Goal: Transaction & Acquisition: Obtain resource

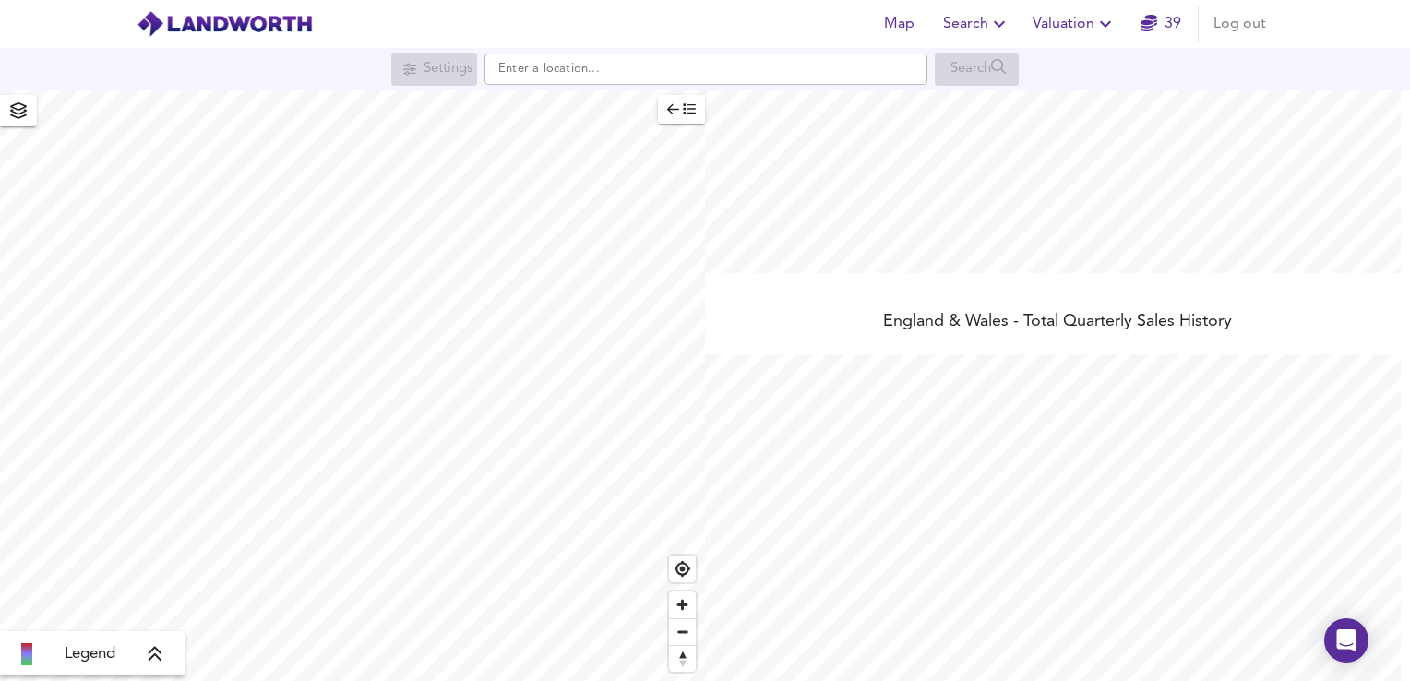
scroll to position [382, 0]
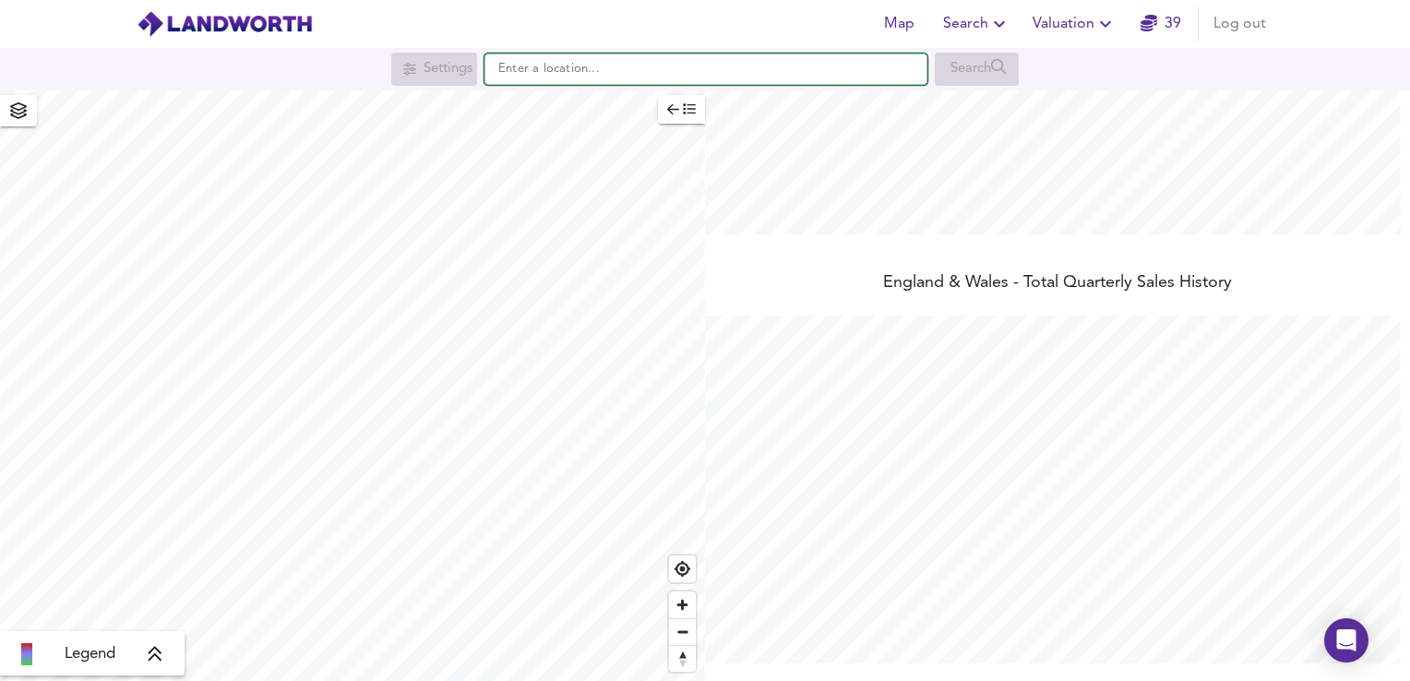
click at [569, 73] on input "text" at bounding box center [705, 69] width 443 height 31
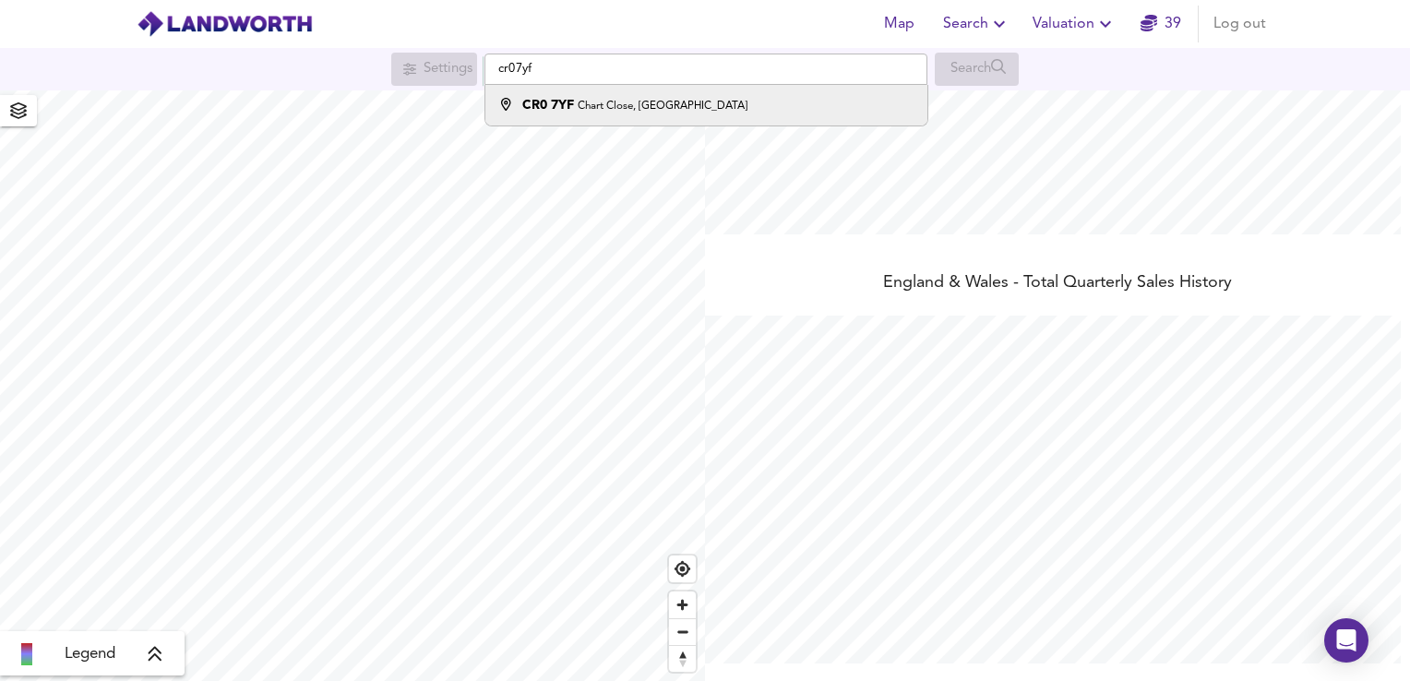
click at [817, 110] on div "CR0 7YF Chart Close, [GEOGRAPHIC_DATA]" at bounding box center [701, 105] width 423 height 18
type input "[STREET_ADDRESS]"
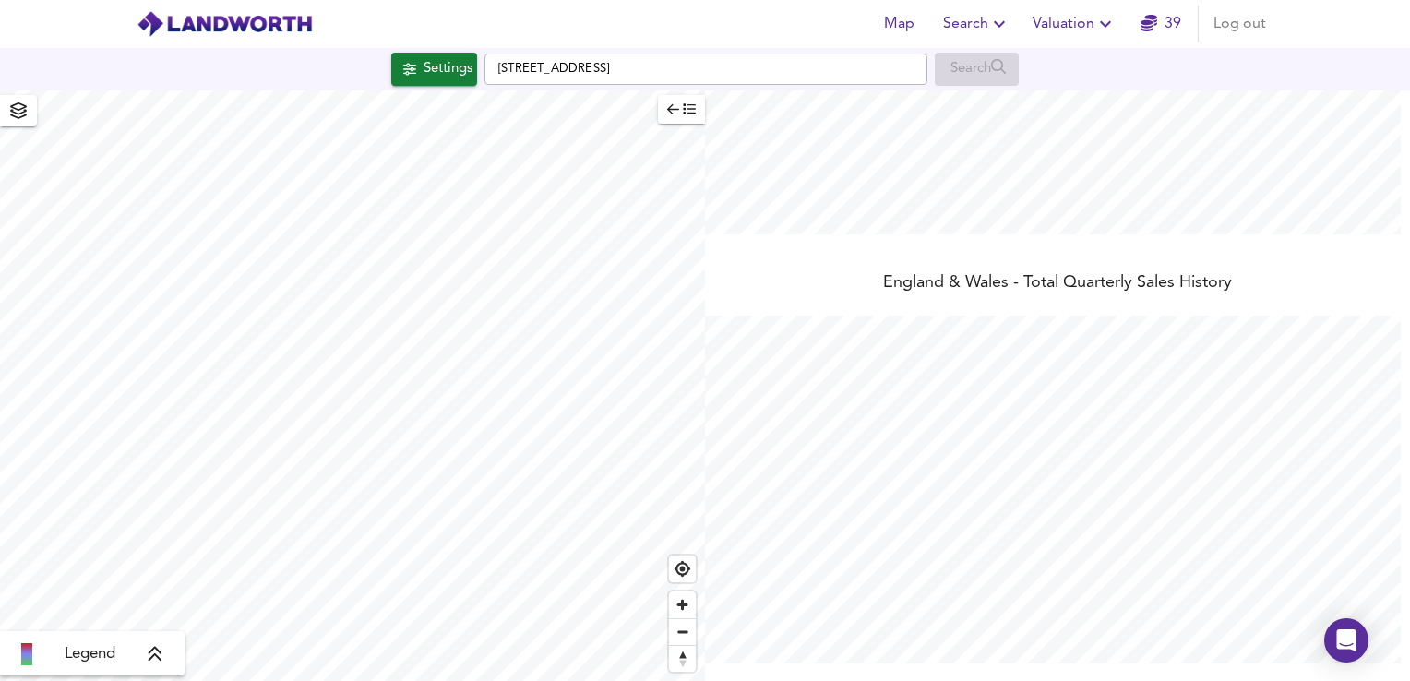
checkbox input "false"
checkbox input "true"
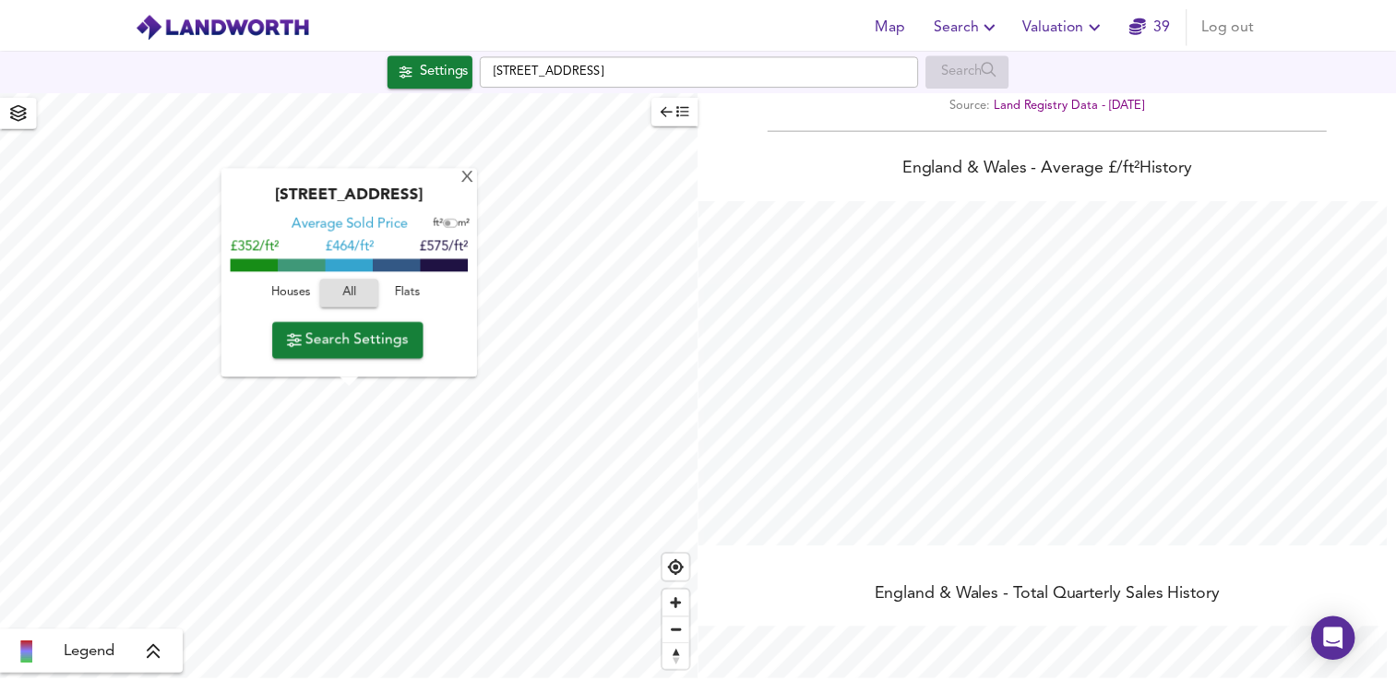
scroll to position [65, 0]
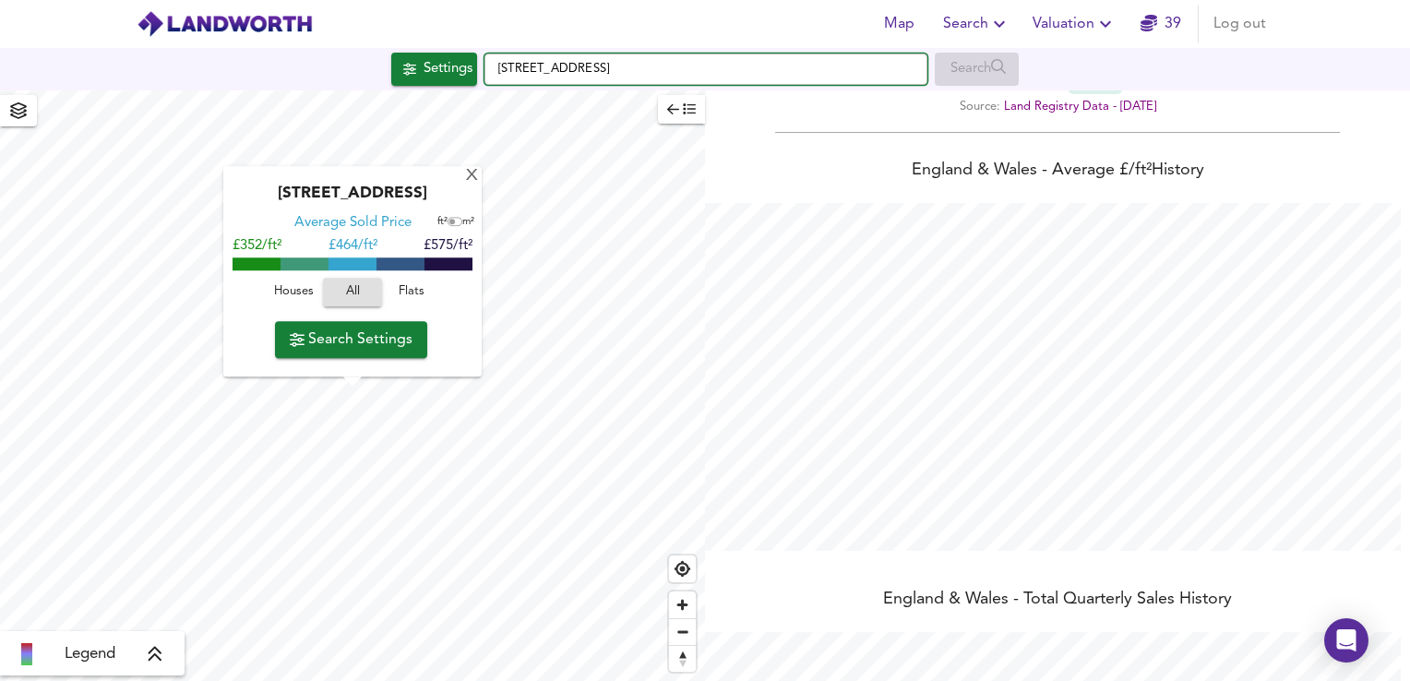
drag, startPoint x: 690, startPoint y: 71, endPoint x: 488, endPoint y: 46, distance: 203.6
click at [488, 46] on div "Map Search Valuation 39 Log out Settings Chart Close, Croydon CR0 7YF Search X …" at bounding box center [705, 340] width 1410 height 681
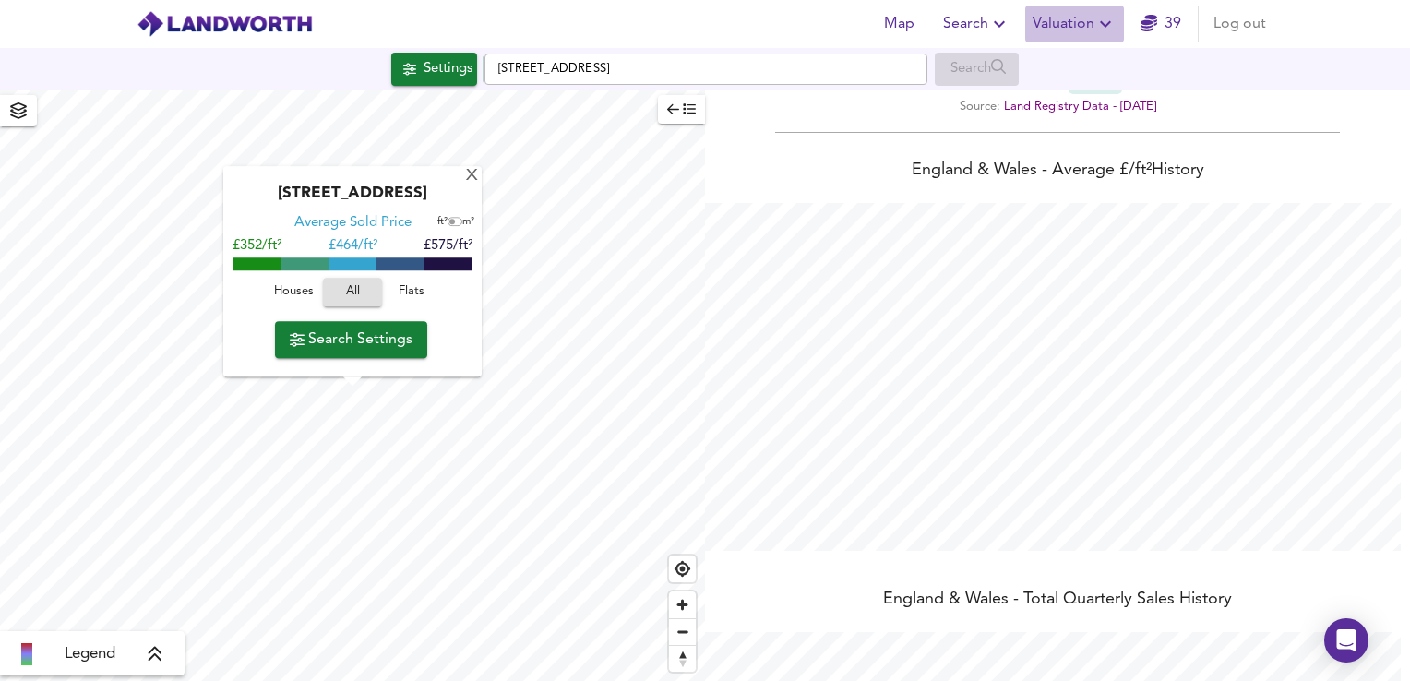
click at [1076, 28] on span "Valuation" at bounding box center [1074, 24] width 84 height 26
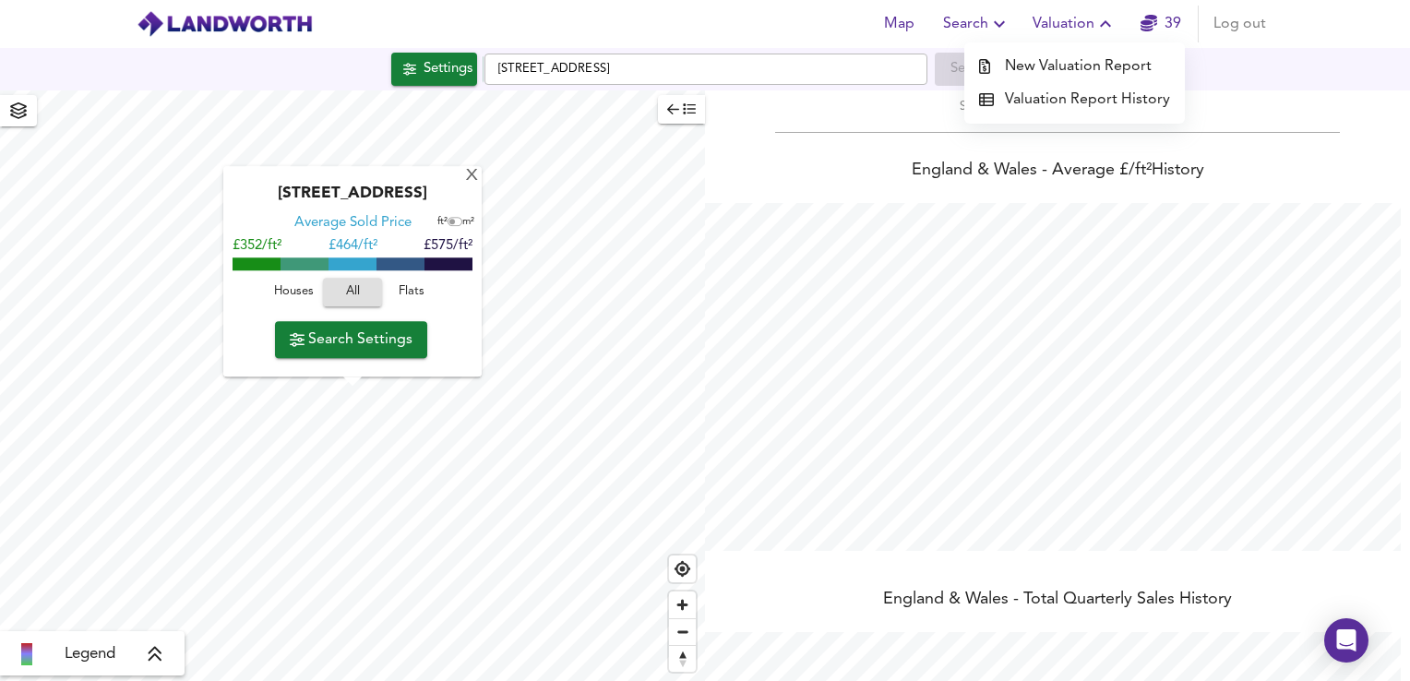
click at [1072, 54] on li "New Valuation Report" at bounding box center [1074, 66] width 220 height 33
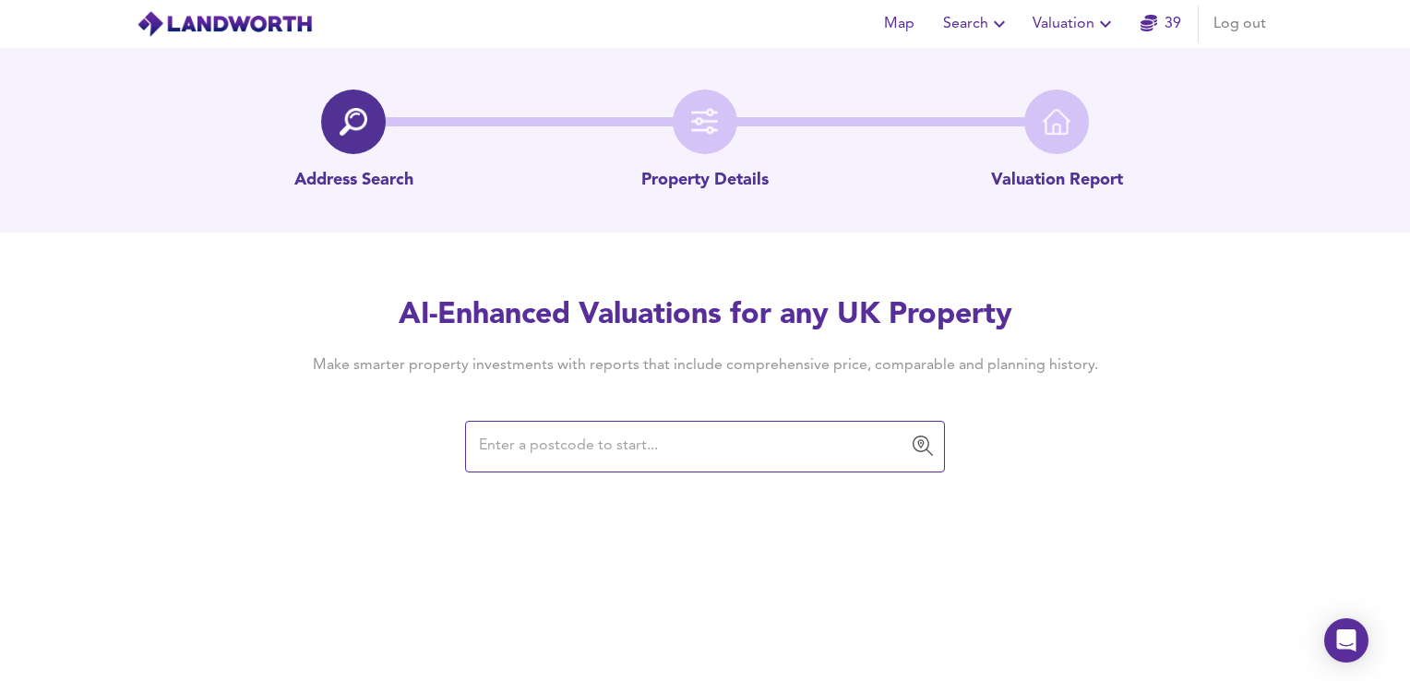
click at [521, 453] on input "text" at bounding box center [690, 446] width 435 height 35
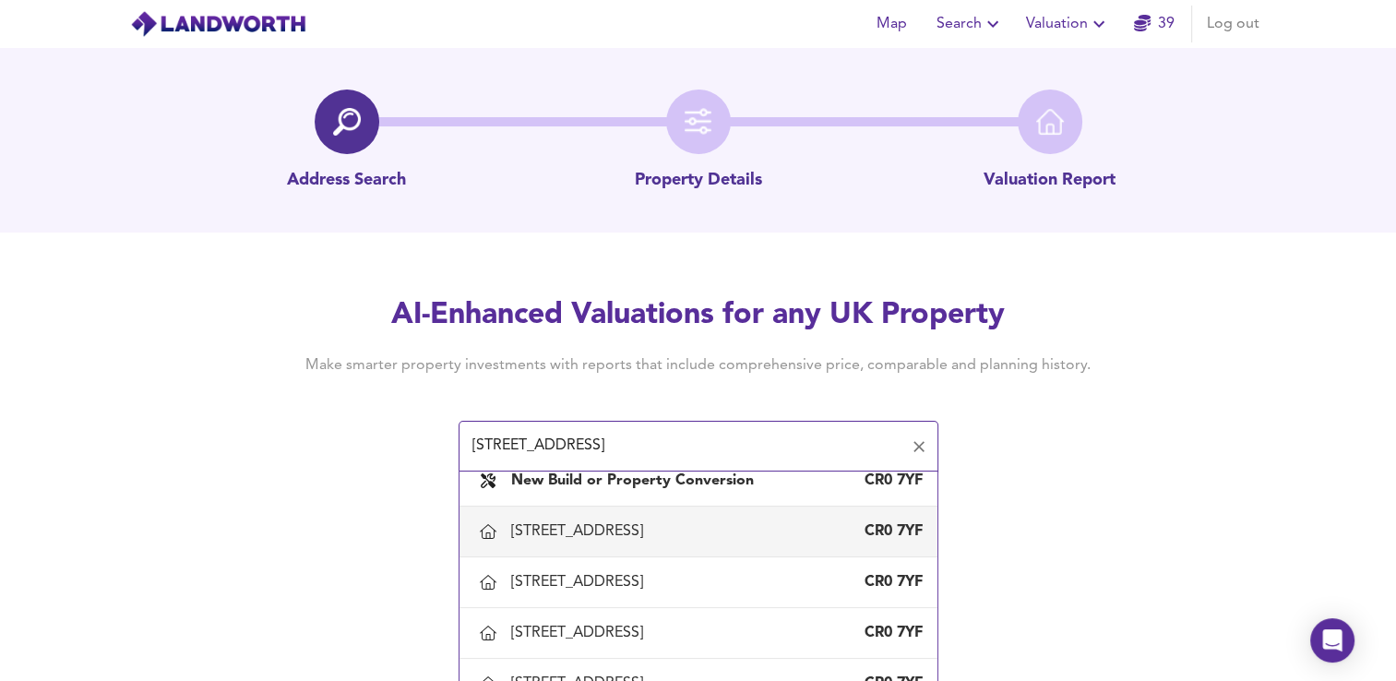
scroll to position [18, 0]
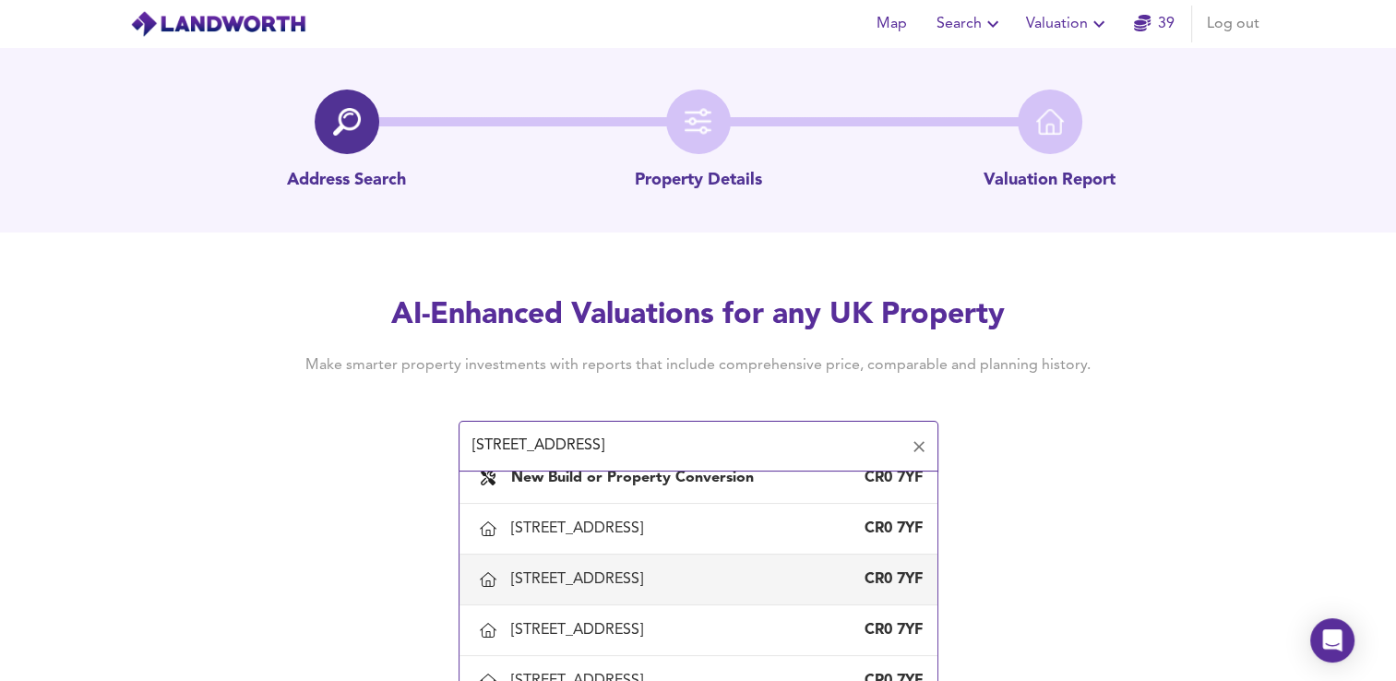
click at [558, 589] on div "[STREET_ADDRESS]" at bounding box center [698, 579] width 448 height 39
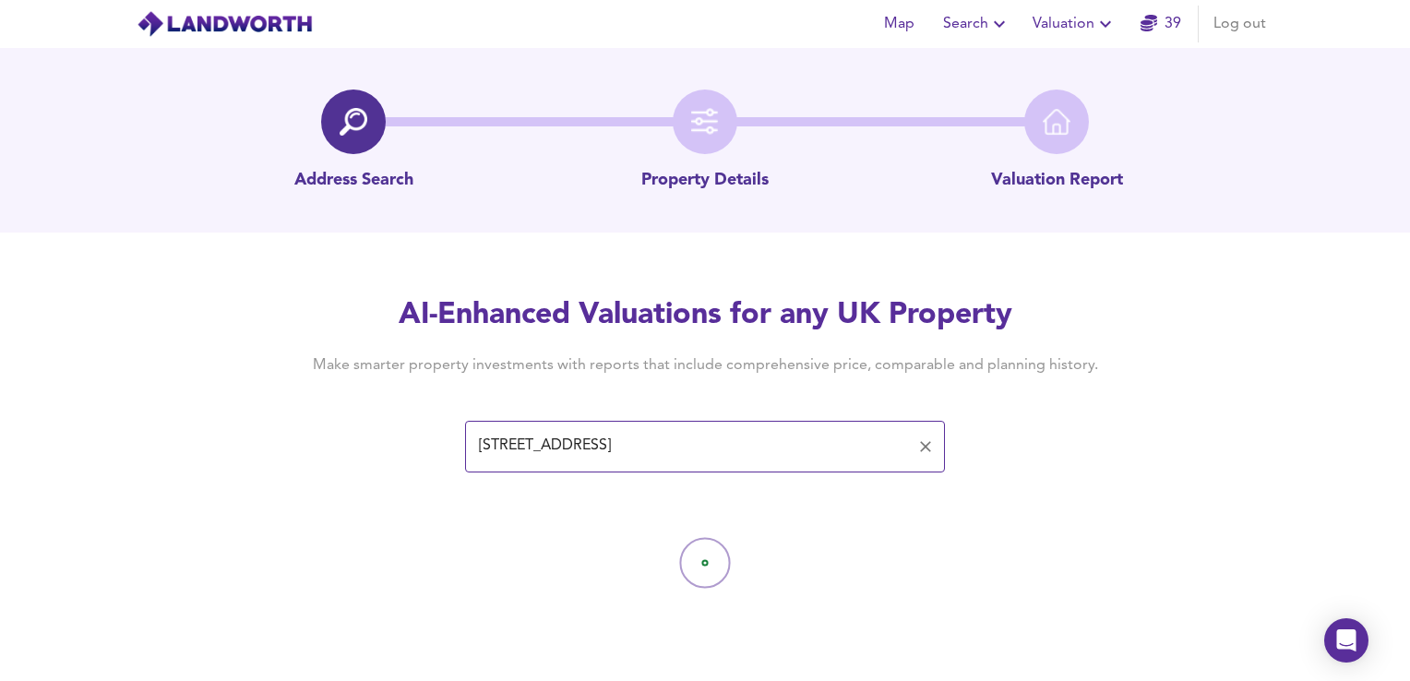
type input "[STREET_ADDRESS]"
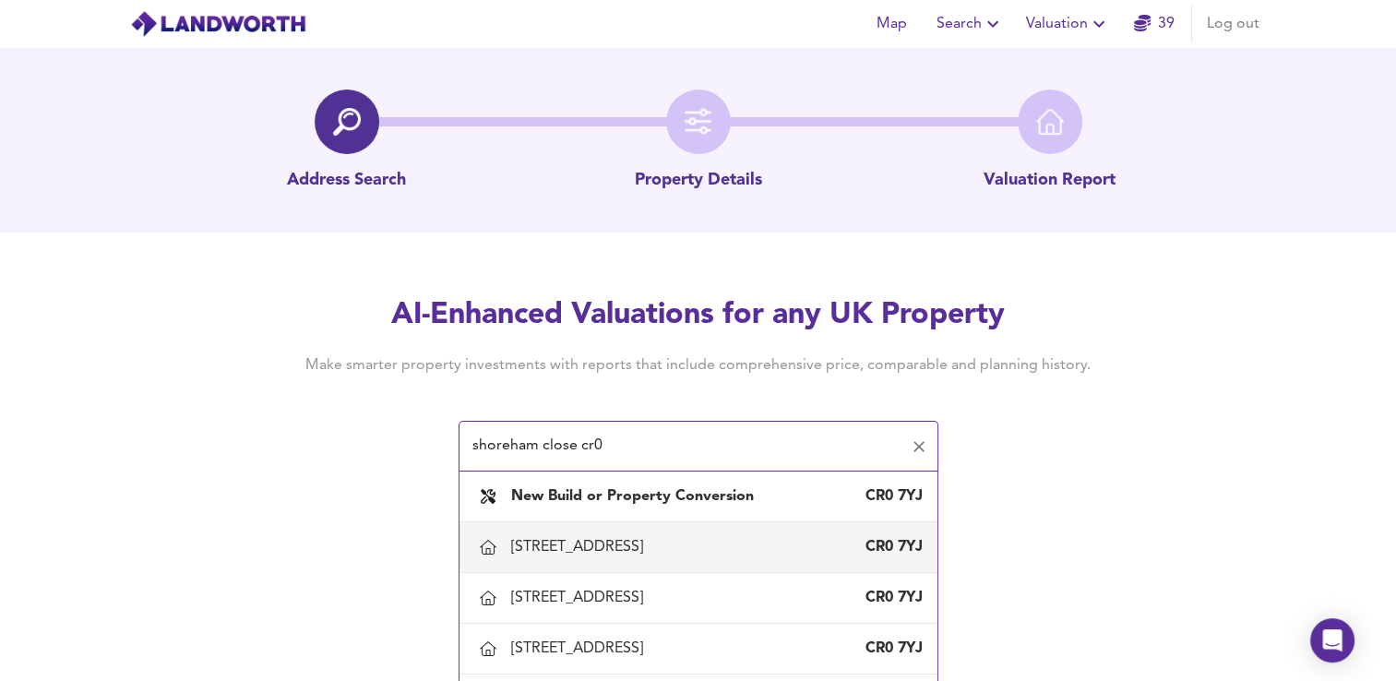
click at [650, 551] on div "[STREET_ADDRESS]" at bounding box center [580, 547] width 139 height 20
type input "[STREET_ADDRESS]"
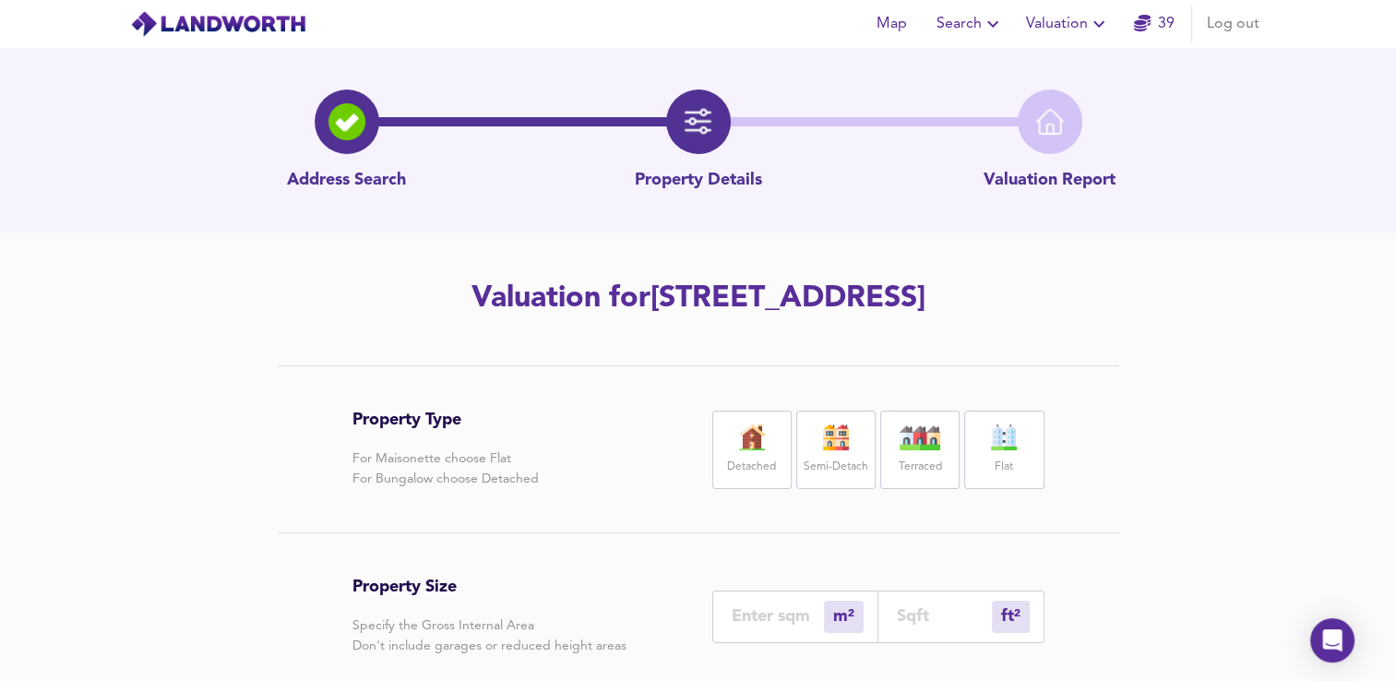
click at [994, 478] on label "Flat" at bounding box center [1003, 467] width 18 height 23
click at [918, 617] on input "number" at bounding box center [944, 615] width 95 height 19
type input "0"
type input "4"
type input "5"
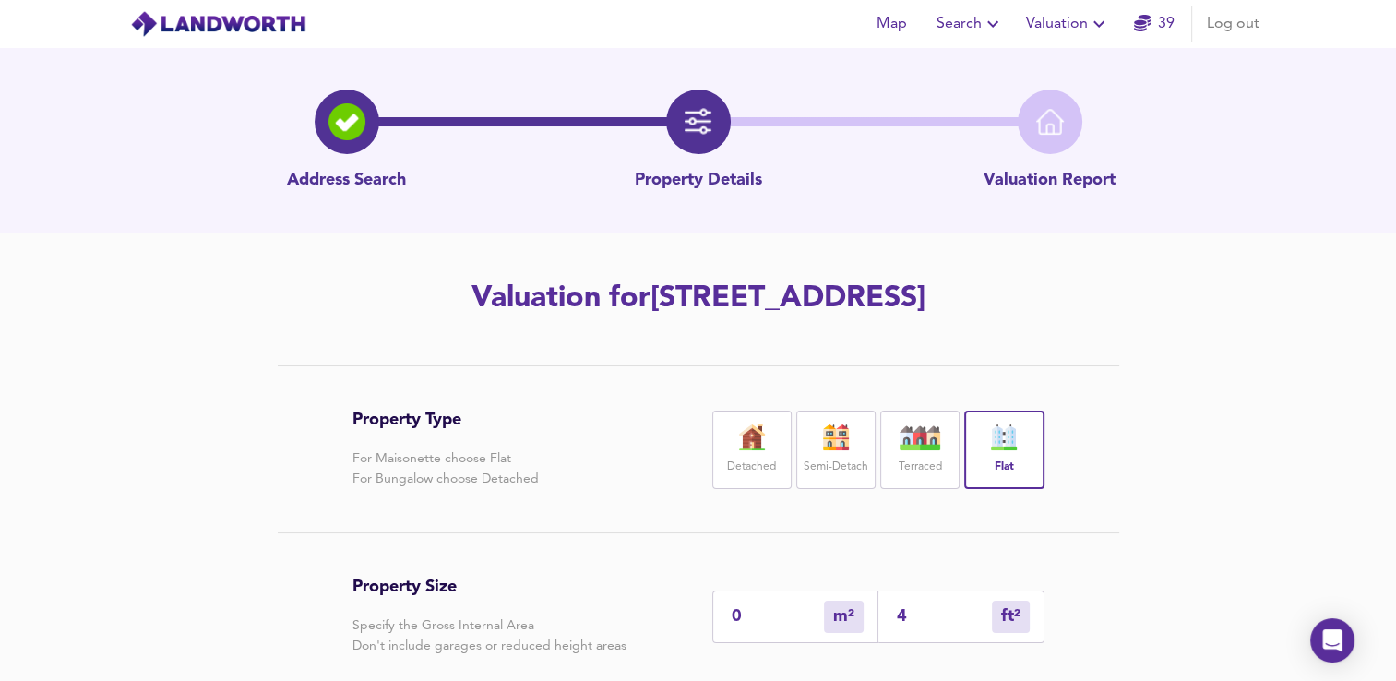
type input "49"
type input "46"
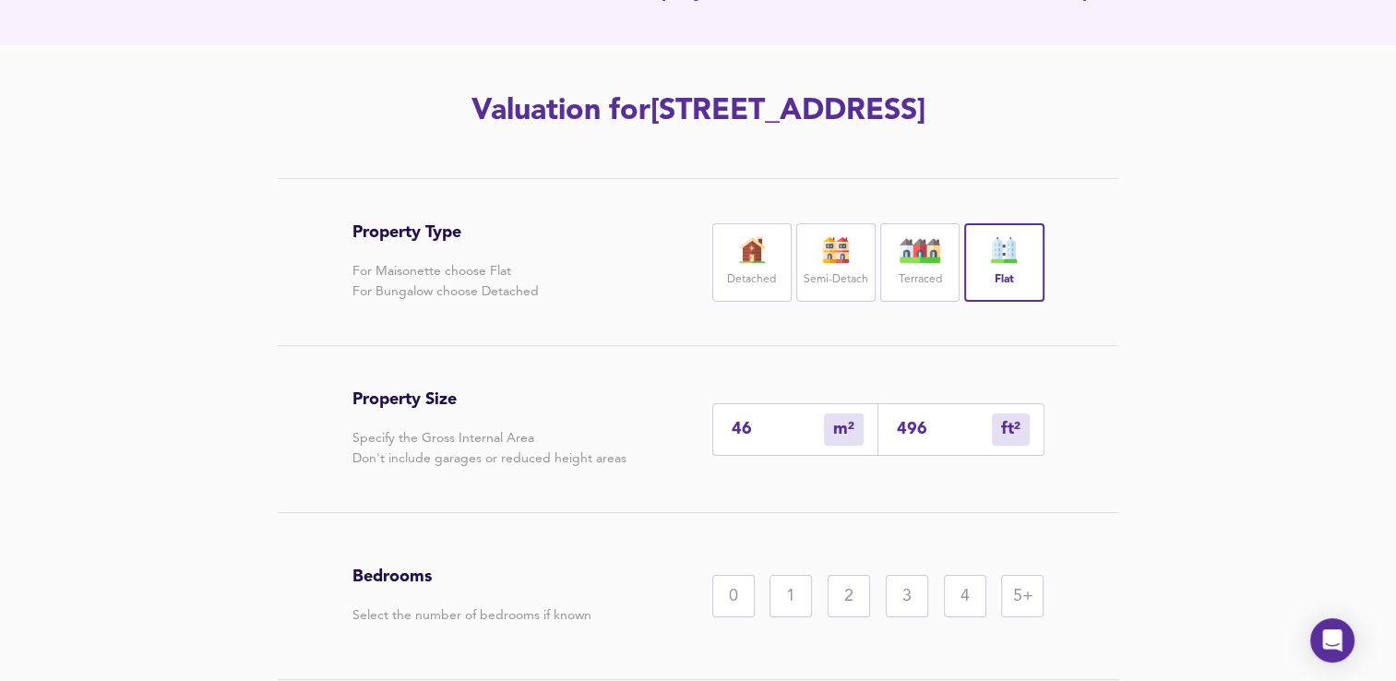
scroll to position [188, 0]
type input "496"
click at [845, 593] on div "2" at bounding box center [848, 595] width 42 height 42
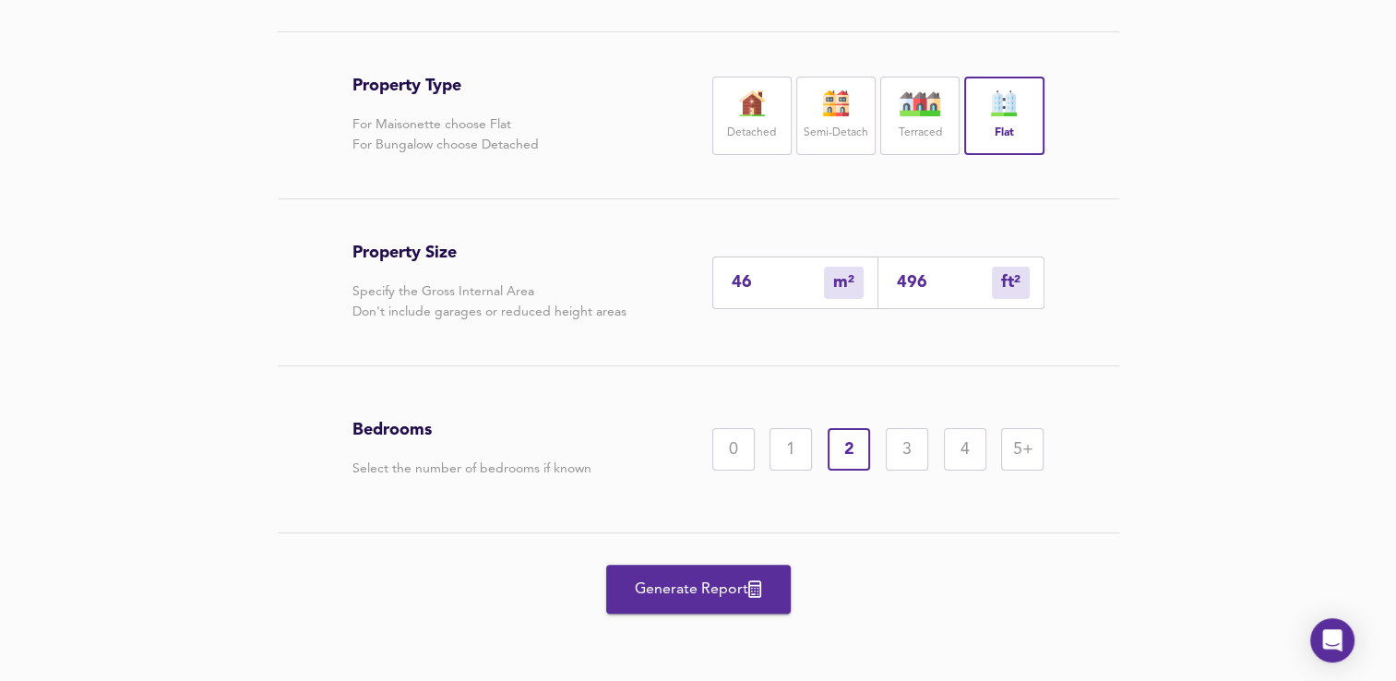
click at [707, 585] on span "Generate Report" at bounding box center [699, 590] width 148 height 26
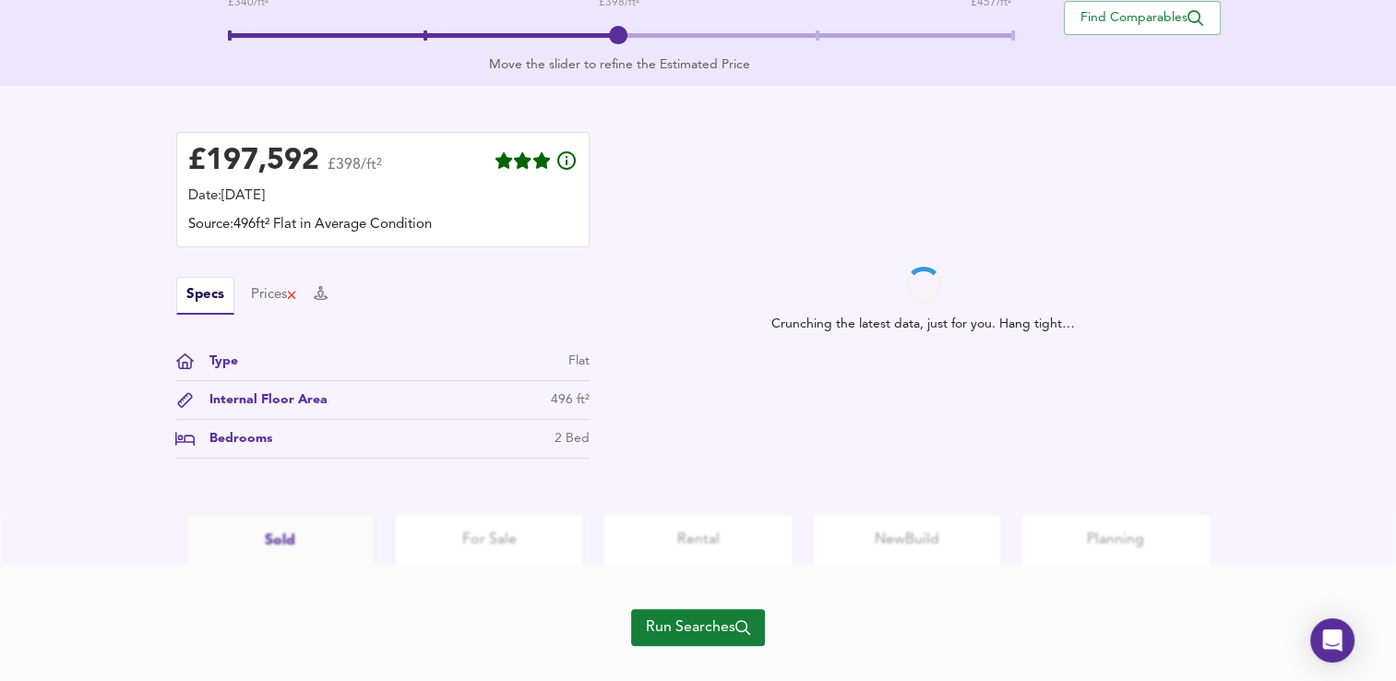
scroll to position [446, 0]
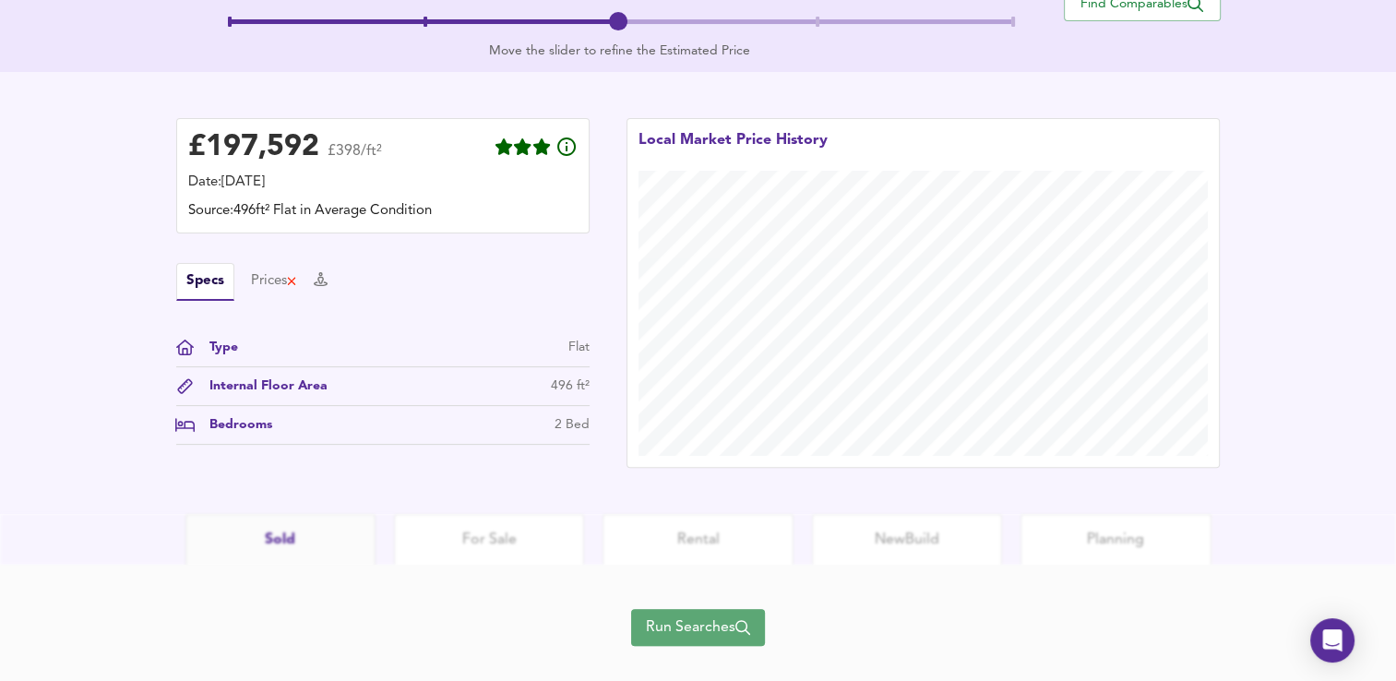
click at [675, 637] on span "Run Searches" at bounding box center [698, 627] width 104 height 26
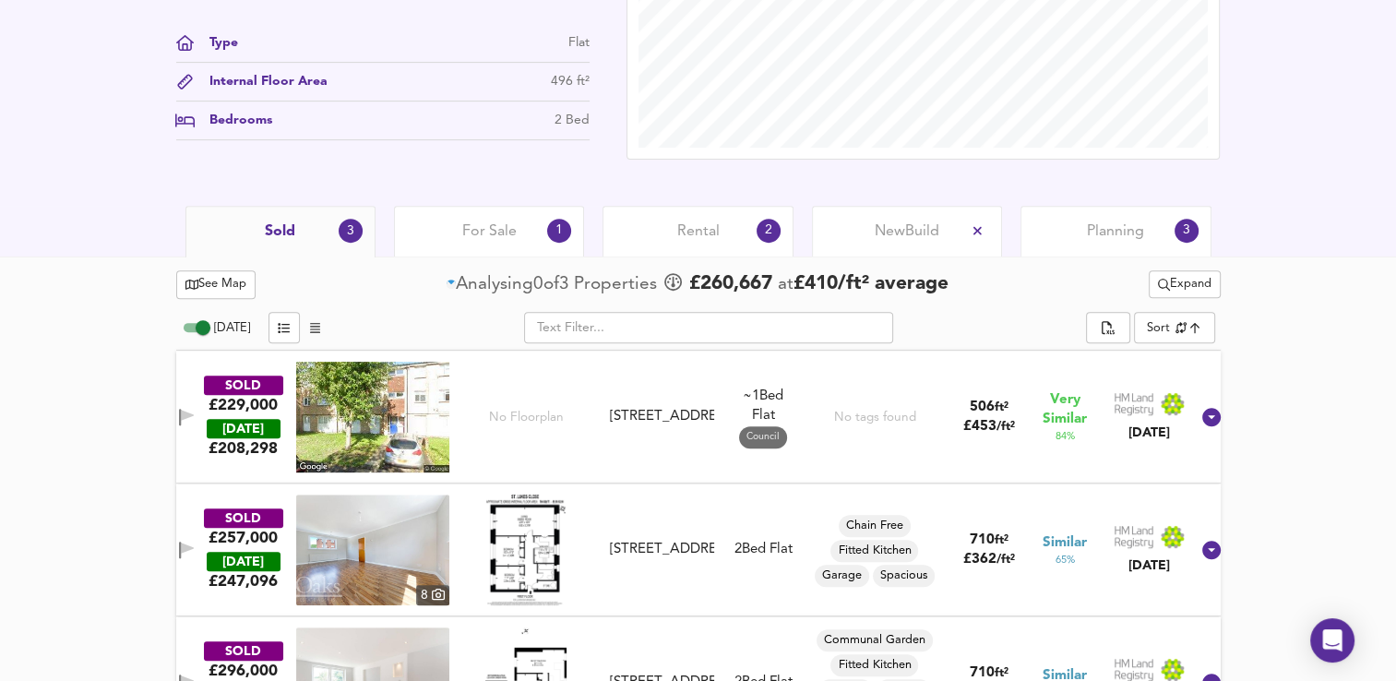
scroll to position [675, 0]
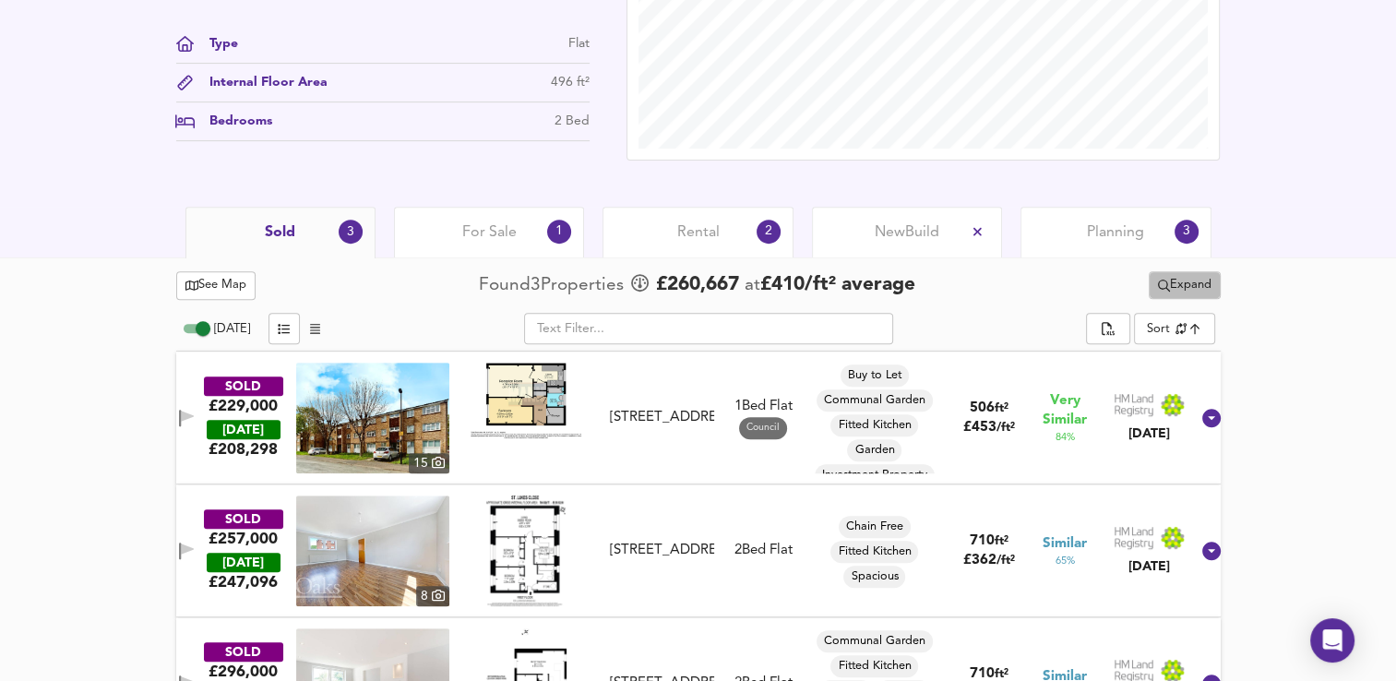
click at [1184, 290] on span "Expand" at bounding box center [1185, 285] width 54 height 21
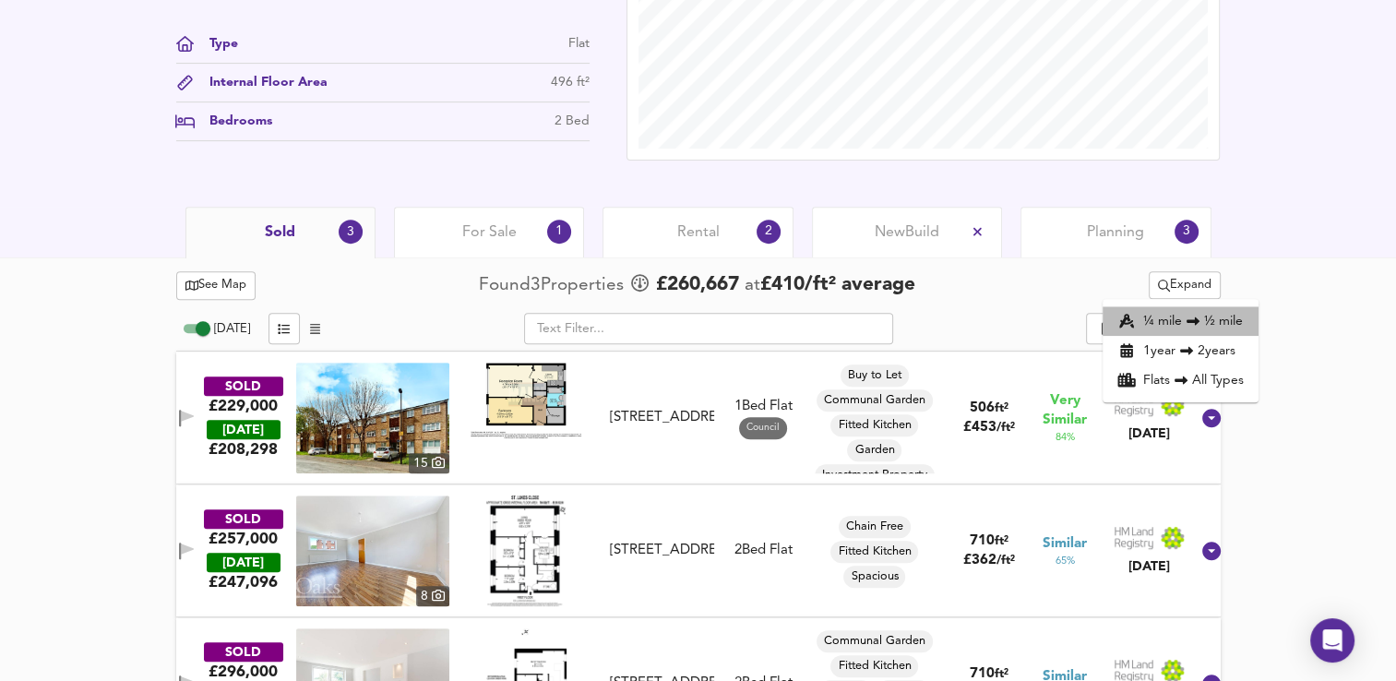
click at [1175, 326] on li "¼ mile ½ mile" at bounding box center [1180, 321] width 156 height 30
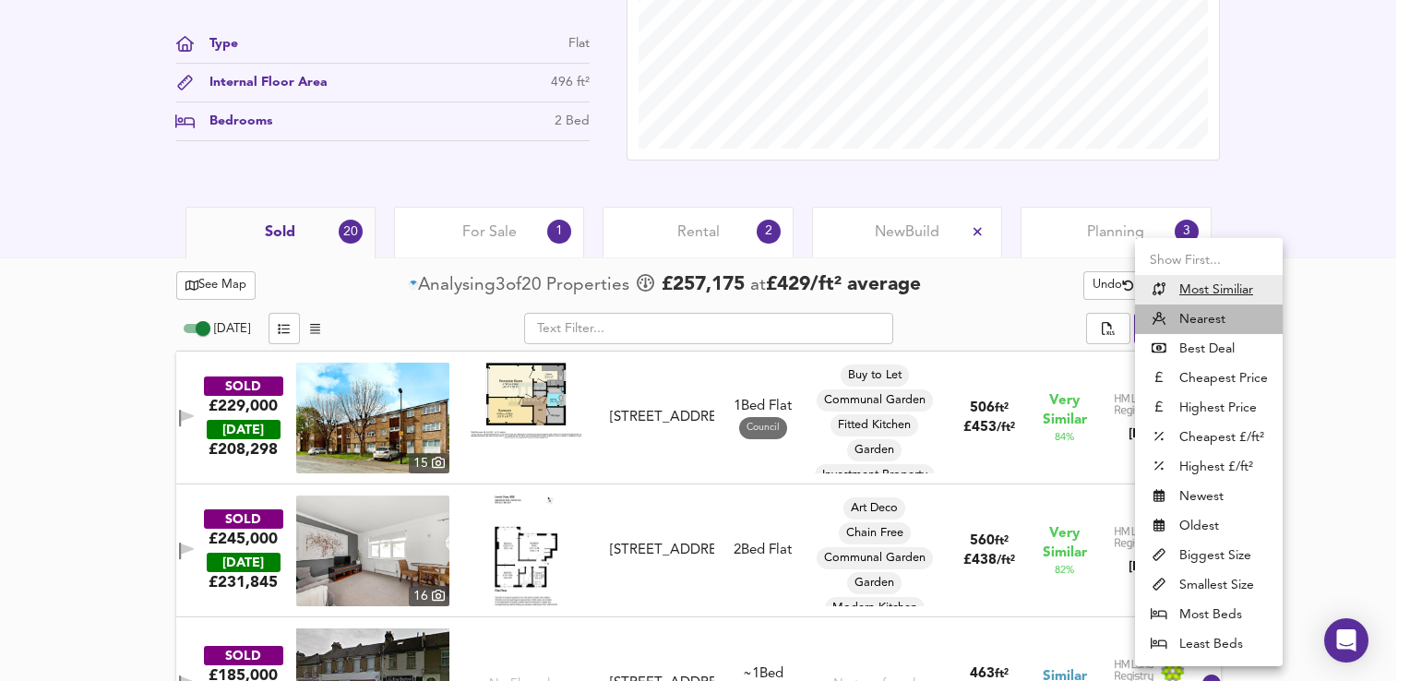
click at [1179, 320] on li "Nearest" at bounding box center [1209, 319] width 148 height 30
type input "distancetocenter"
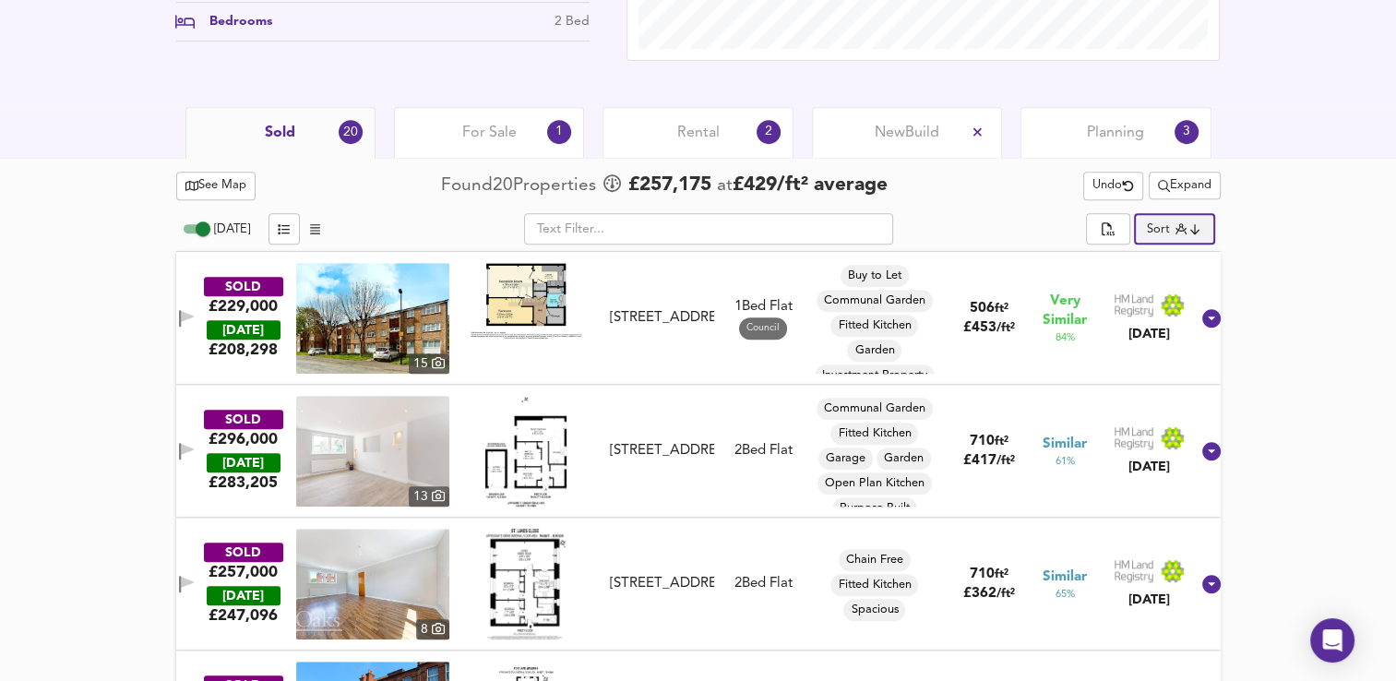
scroll to position [638, 0]
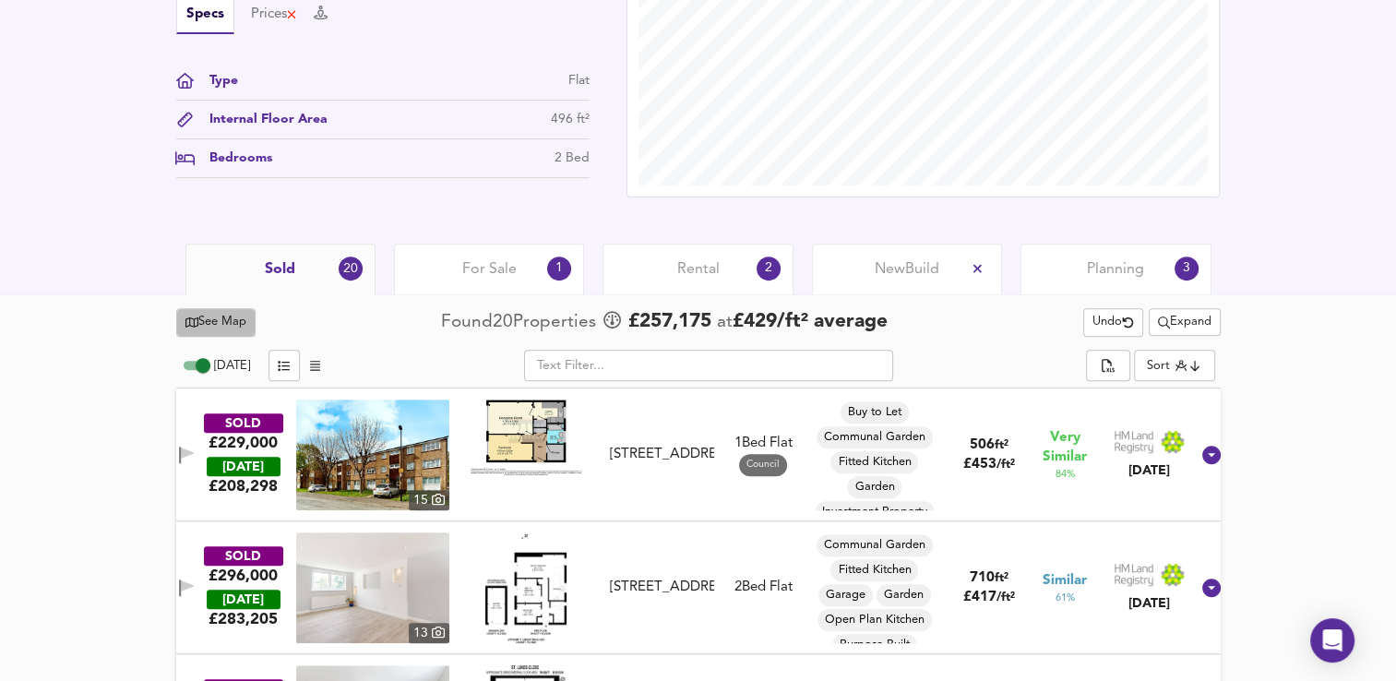
click at [202, 323] on span "See Map" at bounding box center [216, 322] width 62 height 21
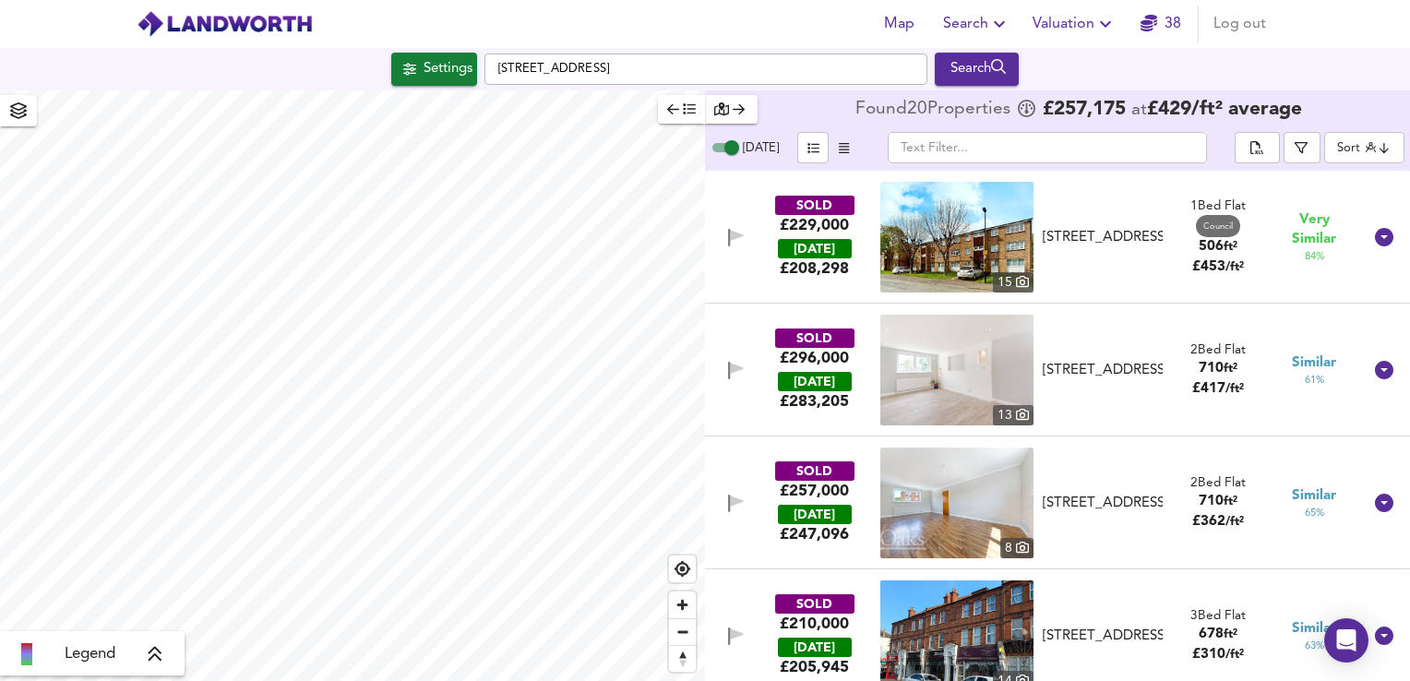
checkbox input "false"
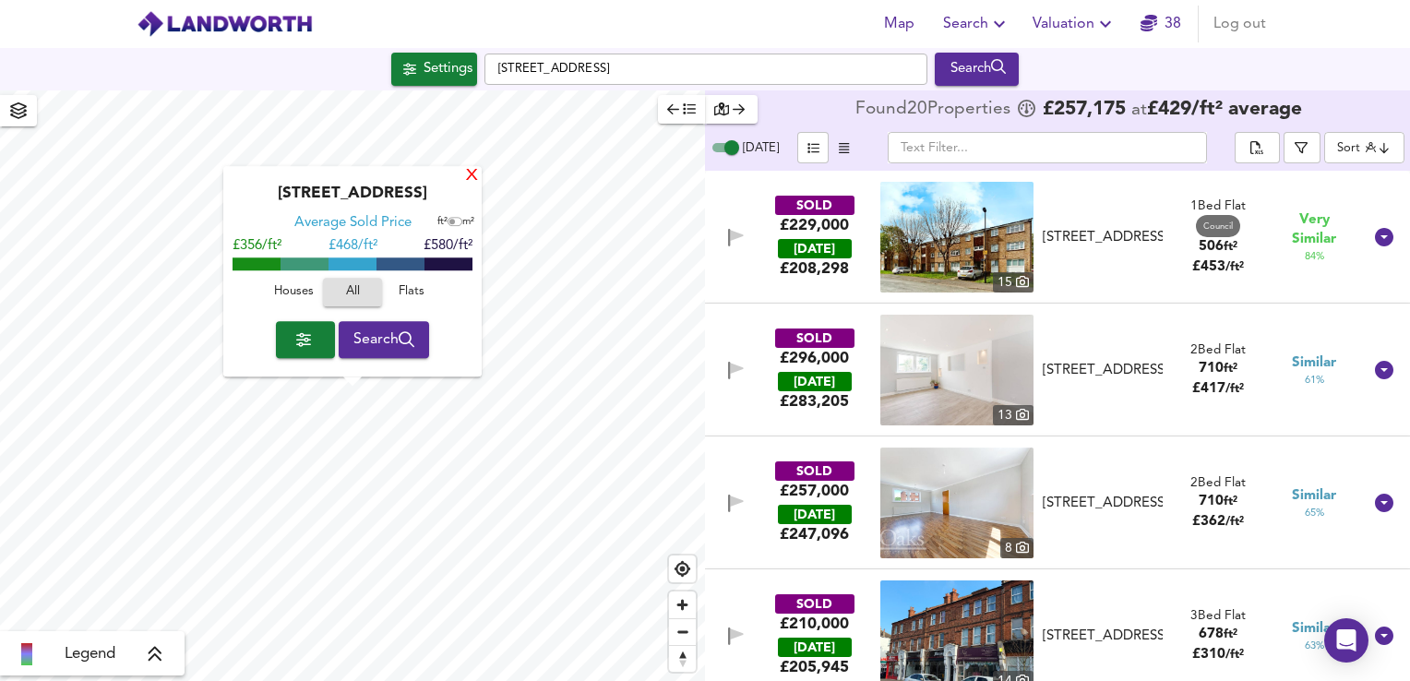
click at [470, 183] on div "X" at bounding box center [472, 177] width 16 height 18
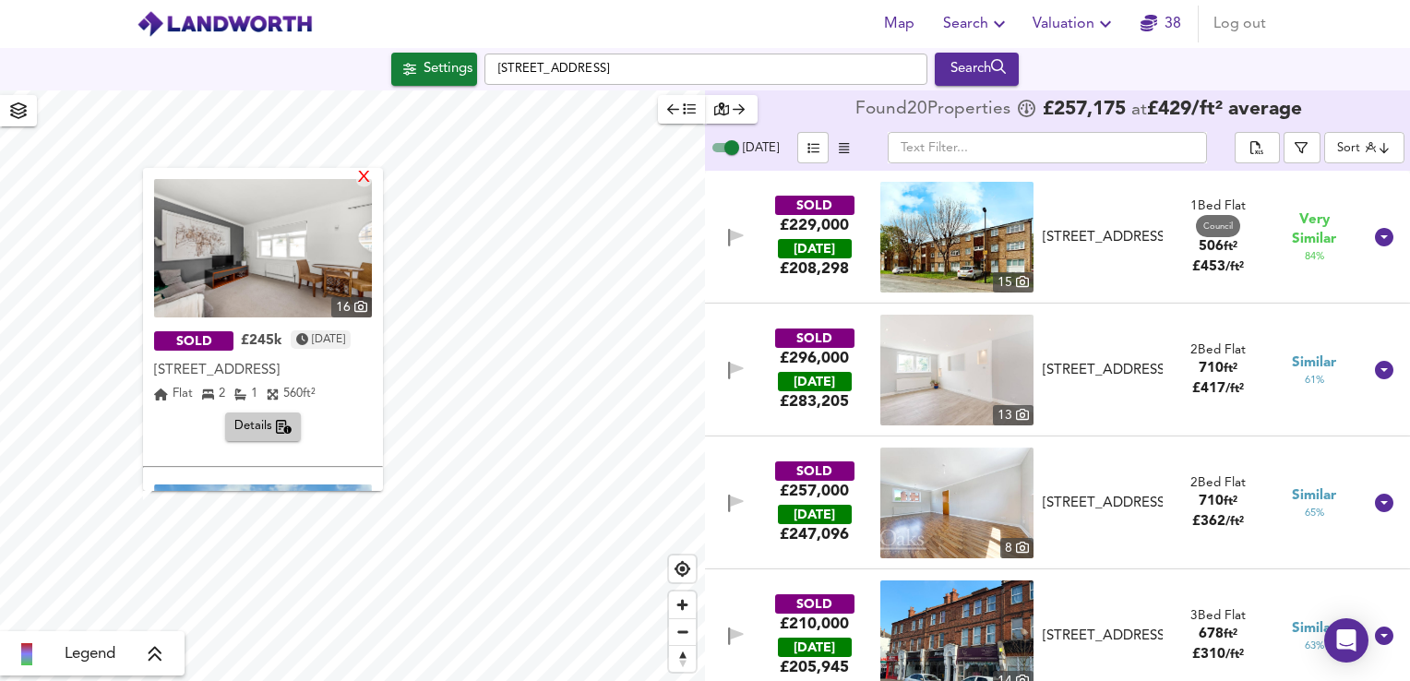
click at [372, 183] on div "X" at bounding box center [364, 179] width 16 height 18
